Goal: Task Accomplishment & Management: Manage account settings

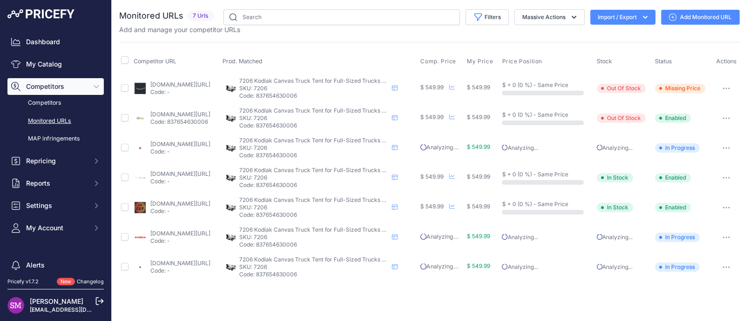
click at [169, 83] on link "amazon.com/gp/product/b0034vyqq6?prirule_jdsnikfkfjsd=9996" at bounding box center [180, 84] width 60 height 7
click at [726, 88] on icon "button" at bounding box center [726, 88] width 1 height 1
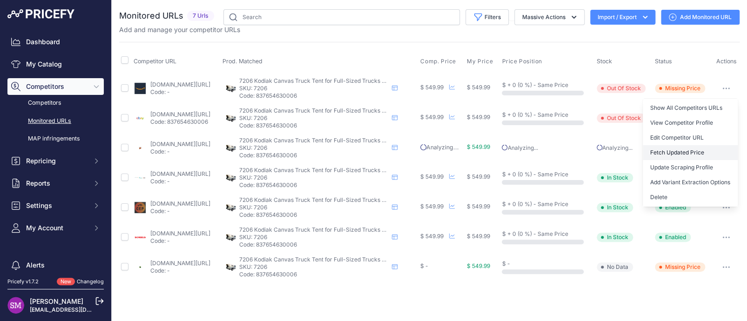
click at [690, 146] on button "Fetch Updated Price" at bounding box center [690, 152] width 95 height 15
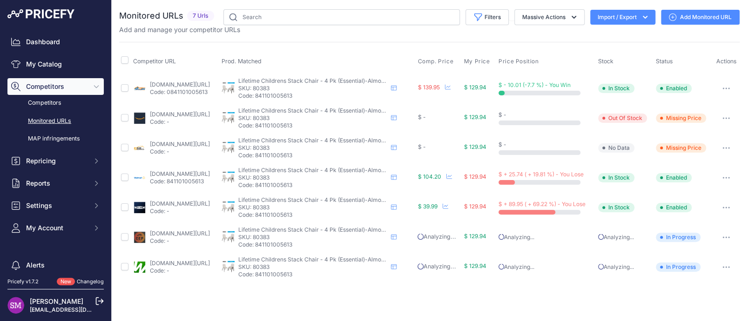
click at [728, 144] on button "button" at bounding box center [726, 148] width 19 height 13
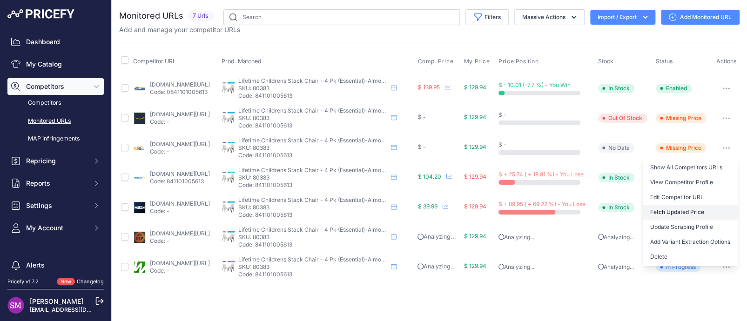
click at [680, 212] on button "Fetch Updated Price" at bounding box center [690, 212] width 95 height 15
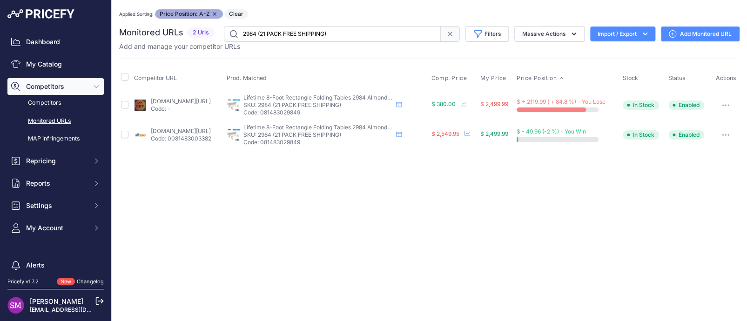
click at [179, 101] on link "competitiveedgeproducts.com/lifetime-8-foot-folding-table-commercial-almond-229…" at bounding box center [180, 101] width 60 height 7
click at [338, 11] on div "Applied Sorting: Price Position: A-Z Remove sort option Clear" at bounding box center [429, 13] width 620 height 9
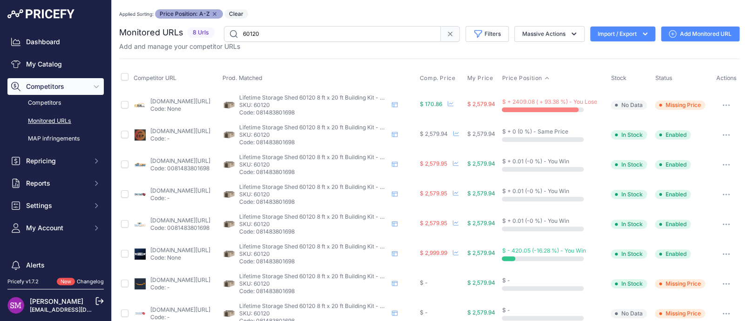
click at [721, 107] on button "button" at bounding box center [726, 105] width 19 height 13
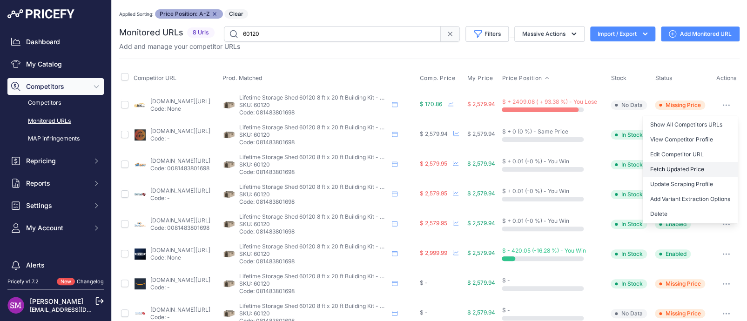
click at [680, 166] on button "Fetch Updated Price" at bounding box center [690, 169] width 95 height 15
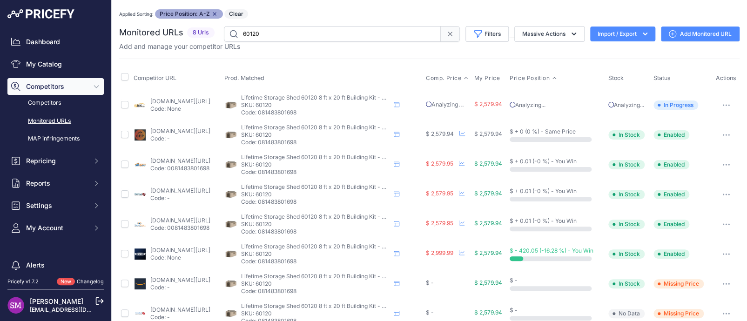
click at [451, 76] on span "Comp. Price" at bounding box center [444, 77] width 36 height 7
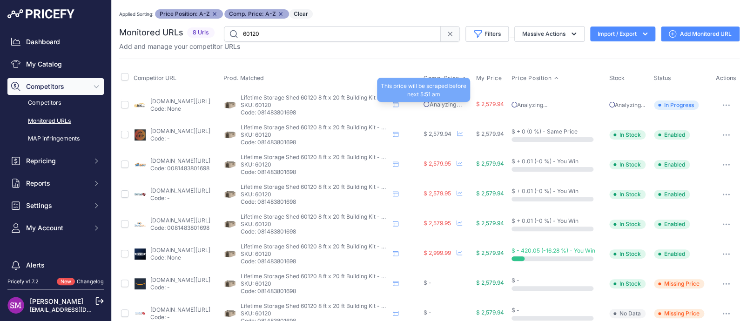
scroll to position [16, 0]
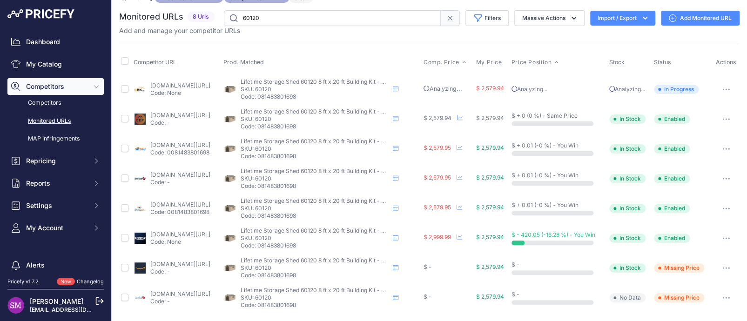
click at [210, 293] on link "storageshedsonsale.com/lifetime-8x20-plastic-storage-shed-kit-windows-p-542.html" at bounding box center [180, 293] width 60 height 7
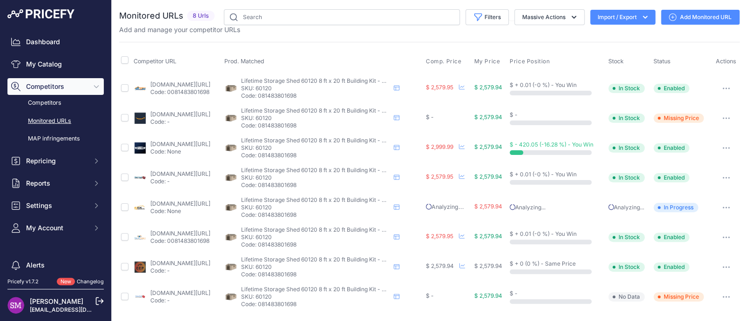
click at [728, 297] on button "button" at bounding box center [726, 296] width 19 height 13
click at [726, 297] on icon "button" at bounding box center [726, 297] width 1 height 1
click at [720, 296] on button "button" at bounding box center [726, 296] width 19 height 13
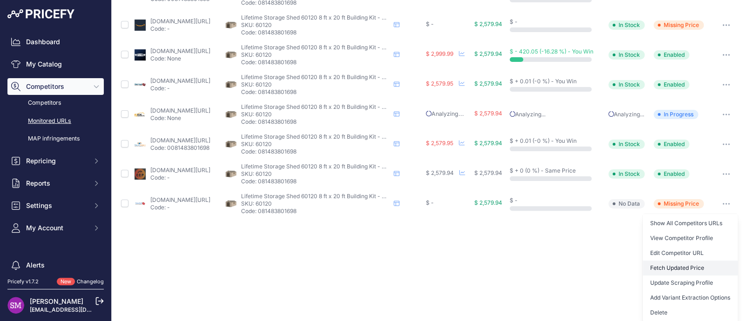
click at [684, 270] on button "Fetch Updated Price" at bounding box center [690, 268] width 95 height 15
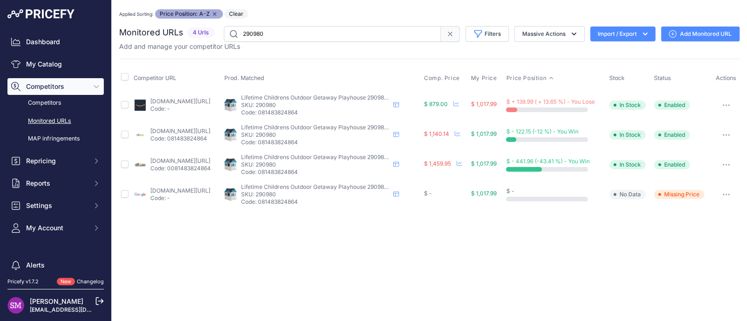
click at [723, 195] on icon "button" at bounding box center [725, 195] width 7 height 2
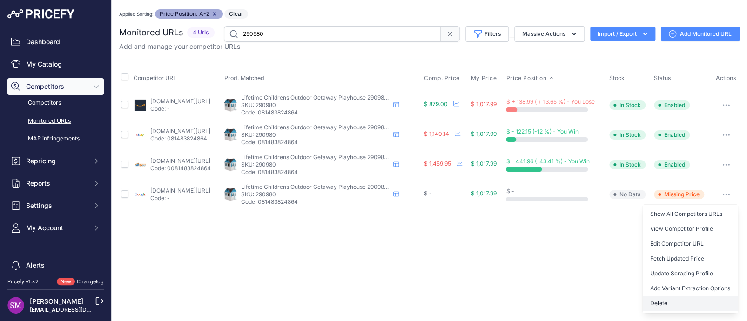
click at [678, 297] on button "Delete" at bounding box center [690, 303] width 95 height 15
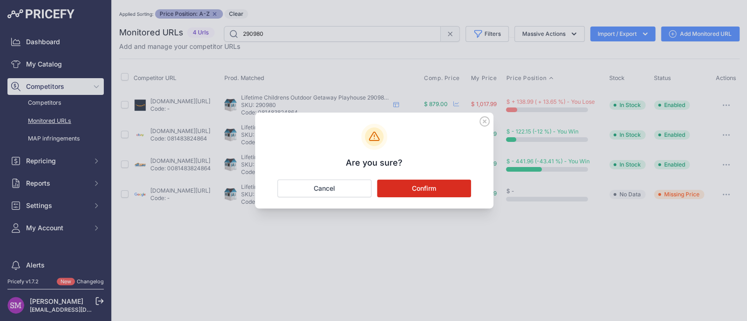
click at [411, 185] on button "Confirm" at bounding box center [424, 189] width 94 height 18
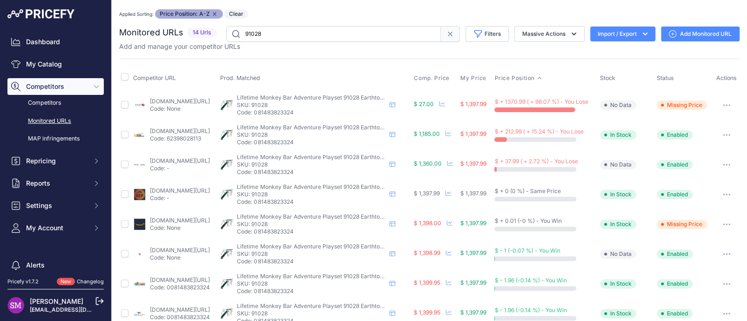
scroll to position [47, 0]
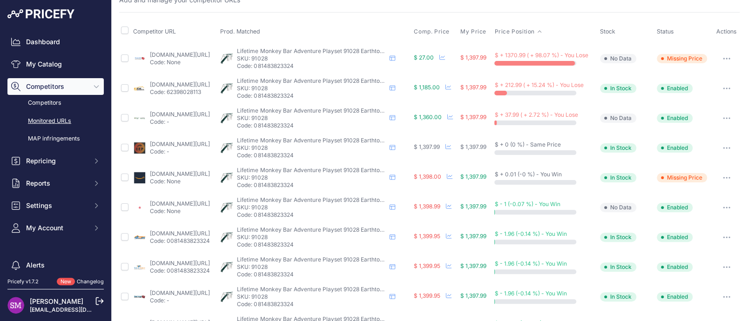
click at [723, 58] on icon "button" at bounding box center [726, 59] width 7 height 2
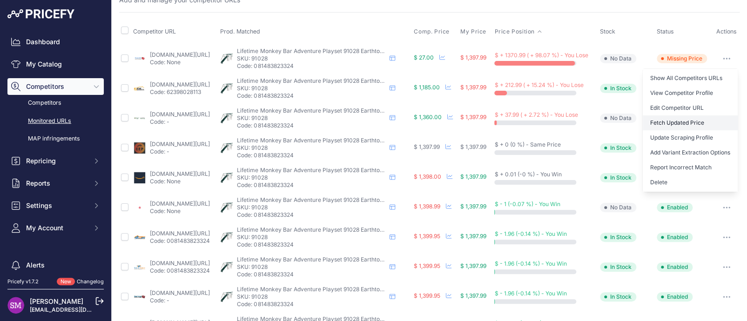
click at [684, 124] on button "Fetch Updated Price" at bounding box center [690, 122] width 95 height 15
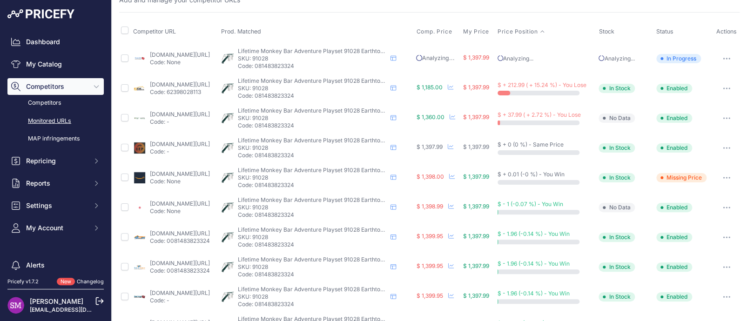
click at [160, 114] on link "backyardoas.com/products/lifetime-monkey-bar-adventure-swing-set-earthtone-9102…" at bounding box center [180, 114] width 60 height 7
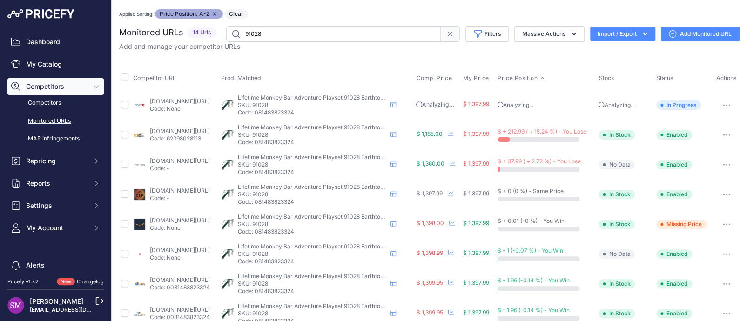
click at [381, 13] on div "Applied Sorting: Price Position: A-Z Remove sort option Clear" at bounding box center [429, 13] width 620 height 9
click at [379, 12] on div "Applied Sorting: Price Position: A-Z Remove sort option Clear" at bounding box center [429, 13] width 620 height 9
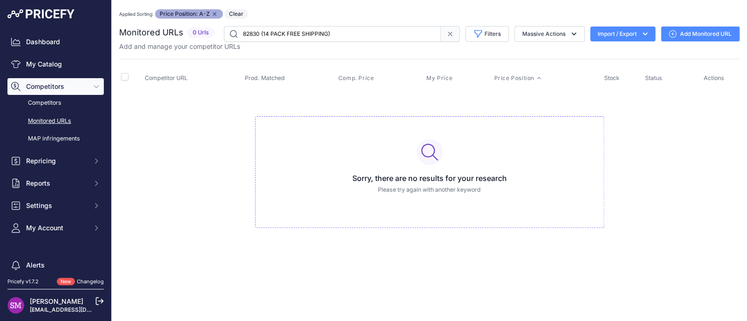
drag, startPoint x: 335, startPoint y: 34, endPoint x: 261, endPoint y: 34, distance: 74.0
click at [261, 34] on input "82830 (14 PACK FREE SHIPPING)" at bounding box center [332, 34] width 217 height 16
type input "82830"
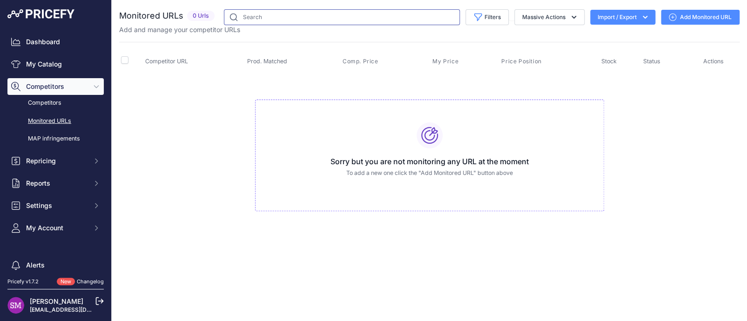
click at [372, 15] on input "text" at bounding box center [342, 17] width 236 height 16
type input "82830"
click at [319, 19] on input "82830" at bounding box center [332, 17] width 217 height 16
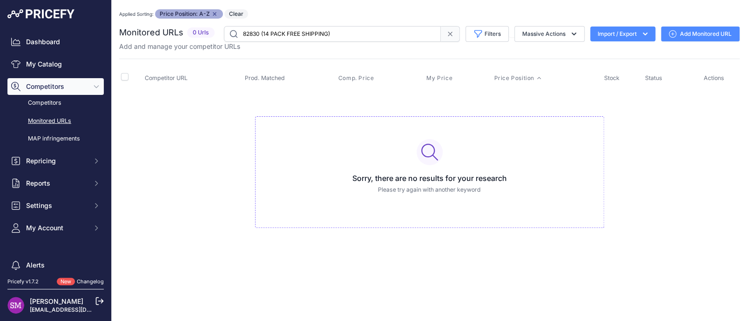
drag, startPoint x: 344, startPoint y: 34, endPoint x: 260, endPoint y: 41, distance: 84.5
click at [260, 41] on input "82830 (14 PACK FREE SHIPPING)" at bounding box center [332, 34] width 217 height 16
type input "82830"
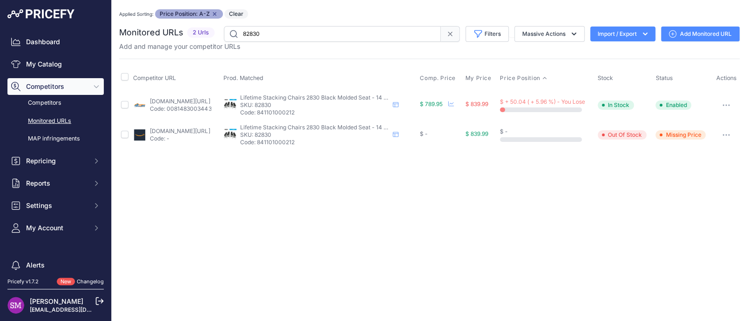
click at [685, 32] on link "Add Monitored URL" at bounding box center [700, 34] width 79 height 15
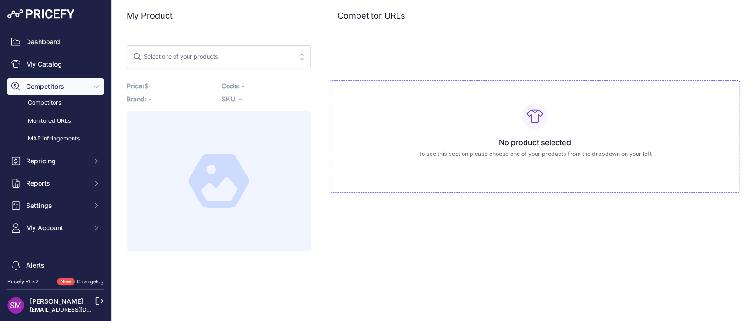
click at [224, 50] on span "Select one of your products" at bounding box center [212, 56] width 159 height 15
type input "82830"
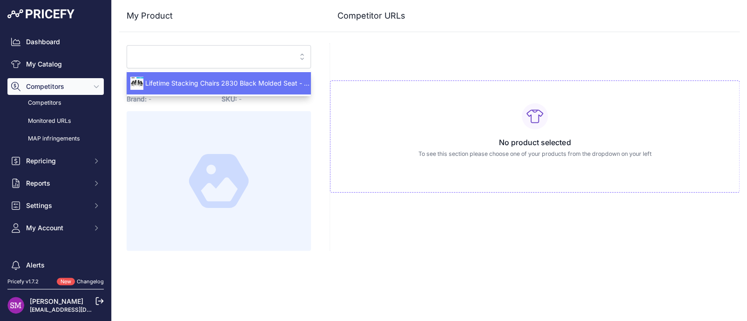
type input "[DOMAIN_NAME][URL]"
type input "www.kitsuperstore.com/stacking-chairs/115-lifetime-14-pack-black-2830.html?prir…"
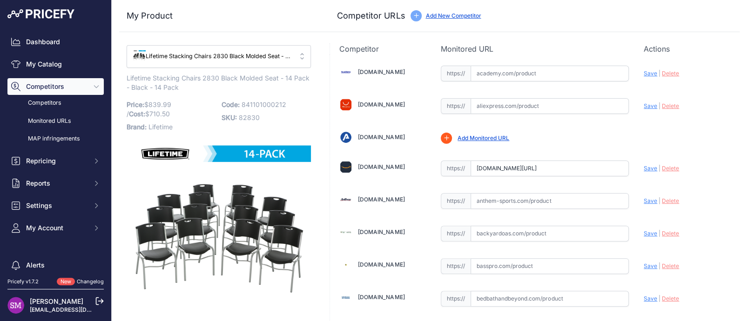
type input "www.amazon.com/gp/product/B0046EFE20?prirule_jdsnikfkfjsd=9996"
type input "www.kitsuperstore.com/stacking-chairs/115-lifetime-14-pack-black-2830.html?prir…"
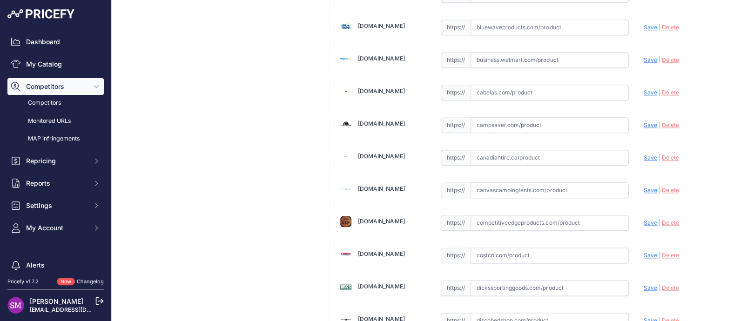
scroll to position [372, 0]
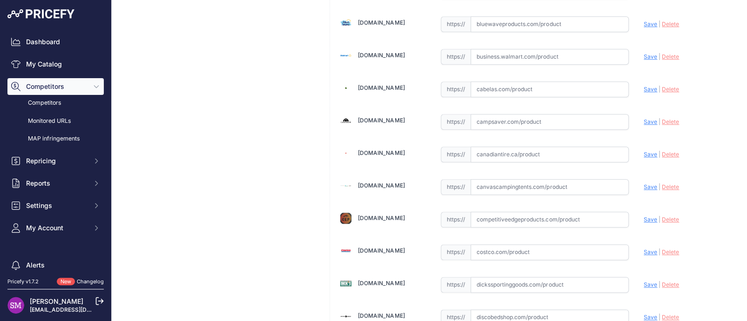
click at [497, 220] on input "text" at bounding box center [550, 220] width 158 height 16
paste input "https://www.competitiveedgeproducts.com/Lifetime-Stacking-Chair--14-Pk-Commerci…"
click at [645, 216] on span "Save" at bounding box center [650, 219] width 13 height 7
type input "https://www.competitiveedgeproducts.com/Lifetime-Stacking-Chair--14-Pk-Commerci…"
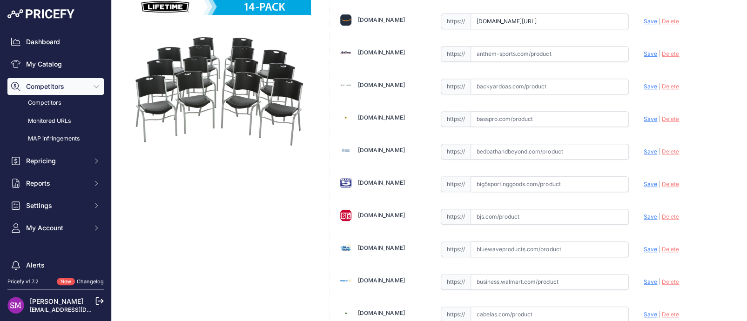
scroll to position [93, 0]
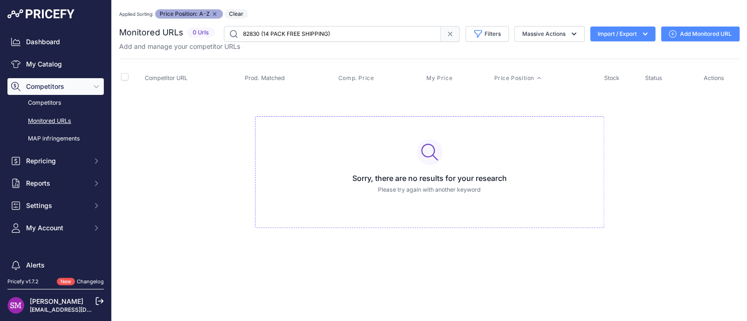
drag, startPoint x: 338, startPoint y: 33, endPoint x: 258, endPoint y: 38, distance: 80.7
click at [258, 38] on input "82830 (14 PACK FREE SHIPPING)" at bounding box center [332, 34] width 217 height 16
type input "82830"
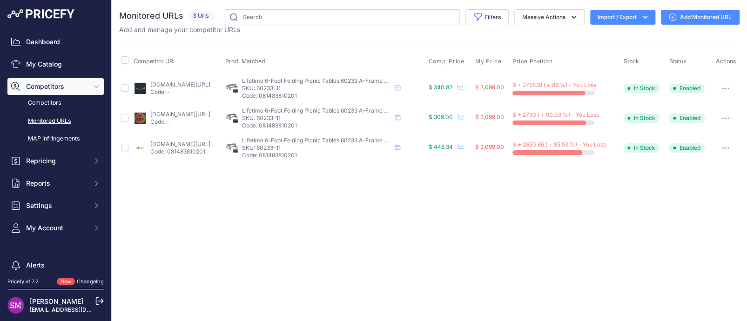
click at [186, 145] on link "ebay.com/itm/186266656635?prirule_jdsnikfkfjsd=9996" at bounding box center [180, 144] width 60 height 7
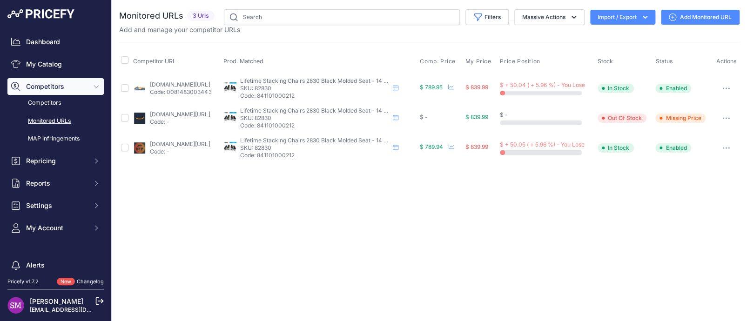
click at [252, 208] on div "Close You are not connected to the internet." at bounding box center [429, 160] width 635 height 321
click at [699, 15] on link "Add Monitored URL" at bounding box center [700, 17] width 79 height 15
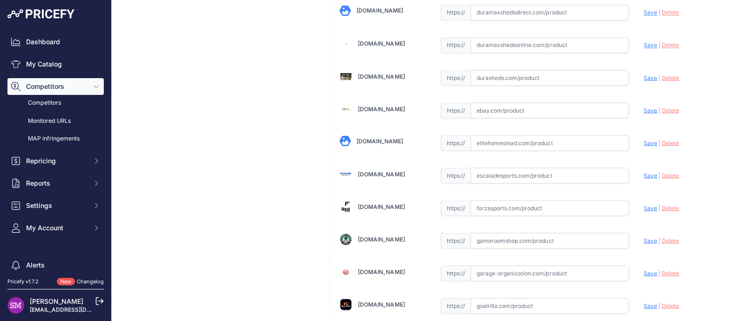
scroll to position [652, 0]
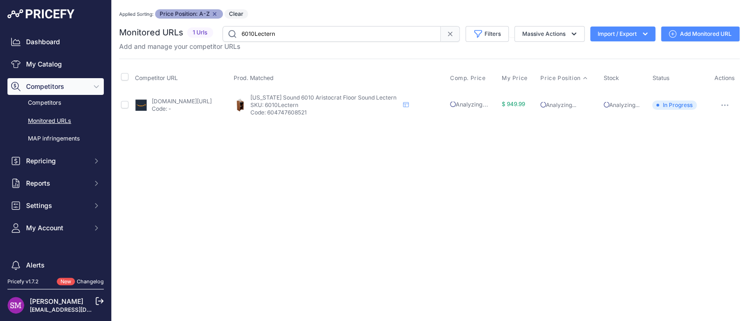
click at [162, 102] on link "[DOMAIN_NAME][URL]" at bounding box center [181, 101] width 60 height 7
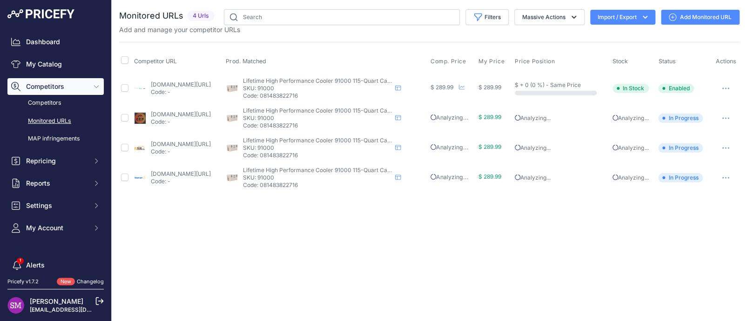
click at [180, 175] on link "[DOMAIN_NAME][URL]" at bounding box center [180, 173] width 60 height 7
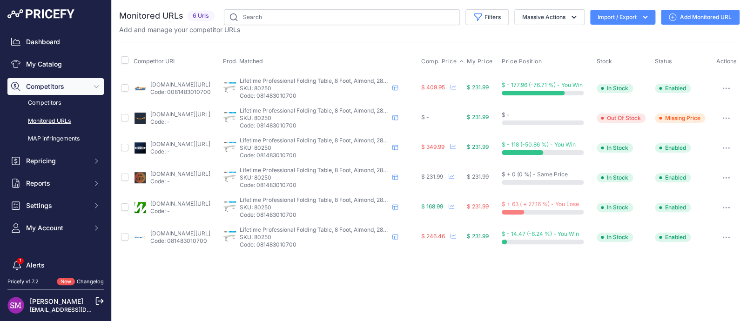
click at [457, 60] on span "Comp. Price" at bounding box center [439, 61] width 36 height 7
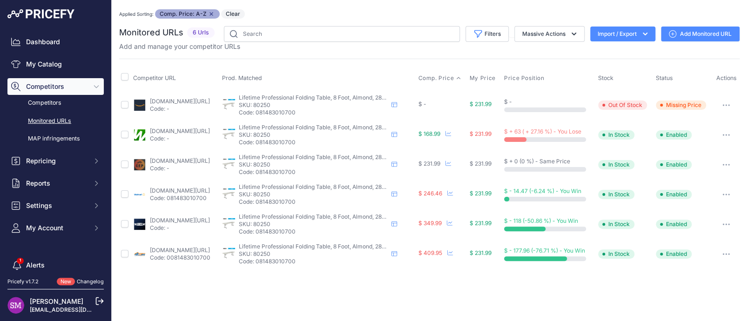
click at [196, 250] on link "kitsuperstore.com/tables/59-lifetime-almond-80250.html?prirule_jdsnikfkfjsd=9996" at bounding box center [180, 250] width 60 height 7
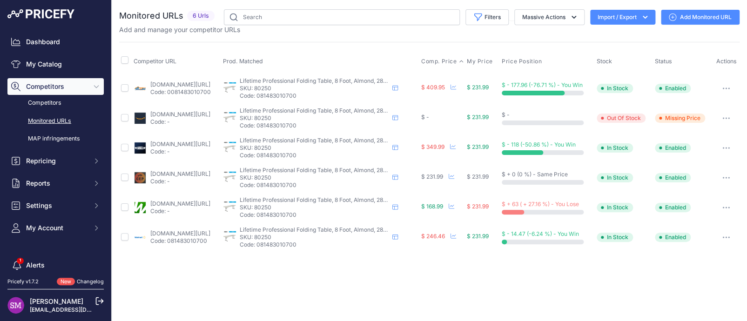
click at [457, 61] on span "Comp. Price" at bounding box center [439, 61] width 36 height 7
